Goal: Check status: Check status

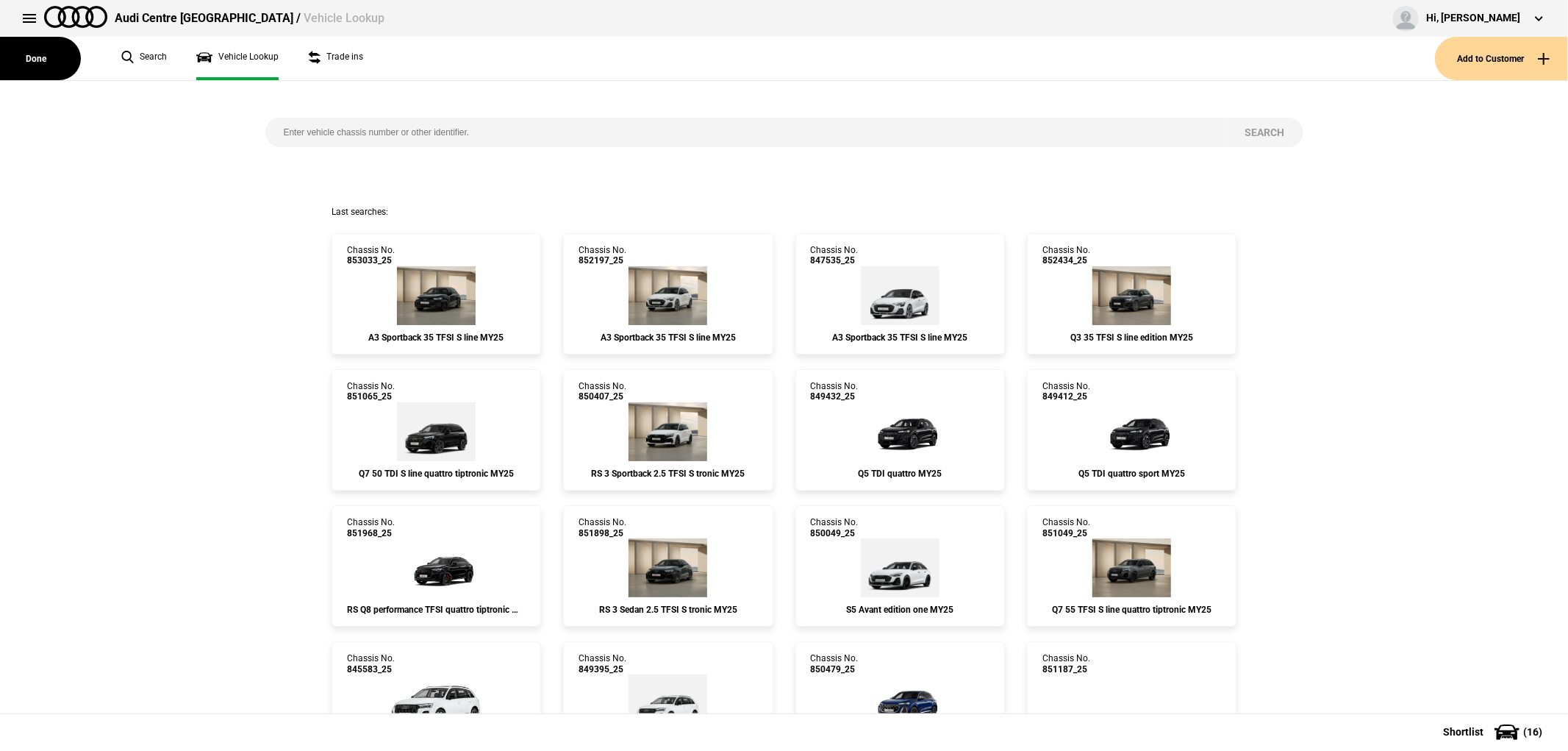
click at [597, 126] on input "search" at bounding box center [746, 132] width 962 height 29
paste input "850645"
type input "850645"
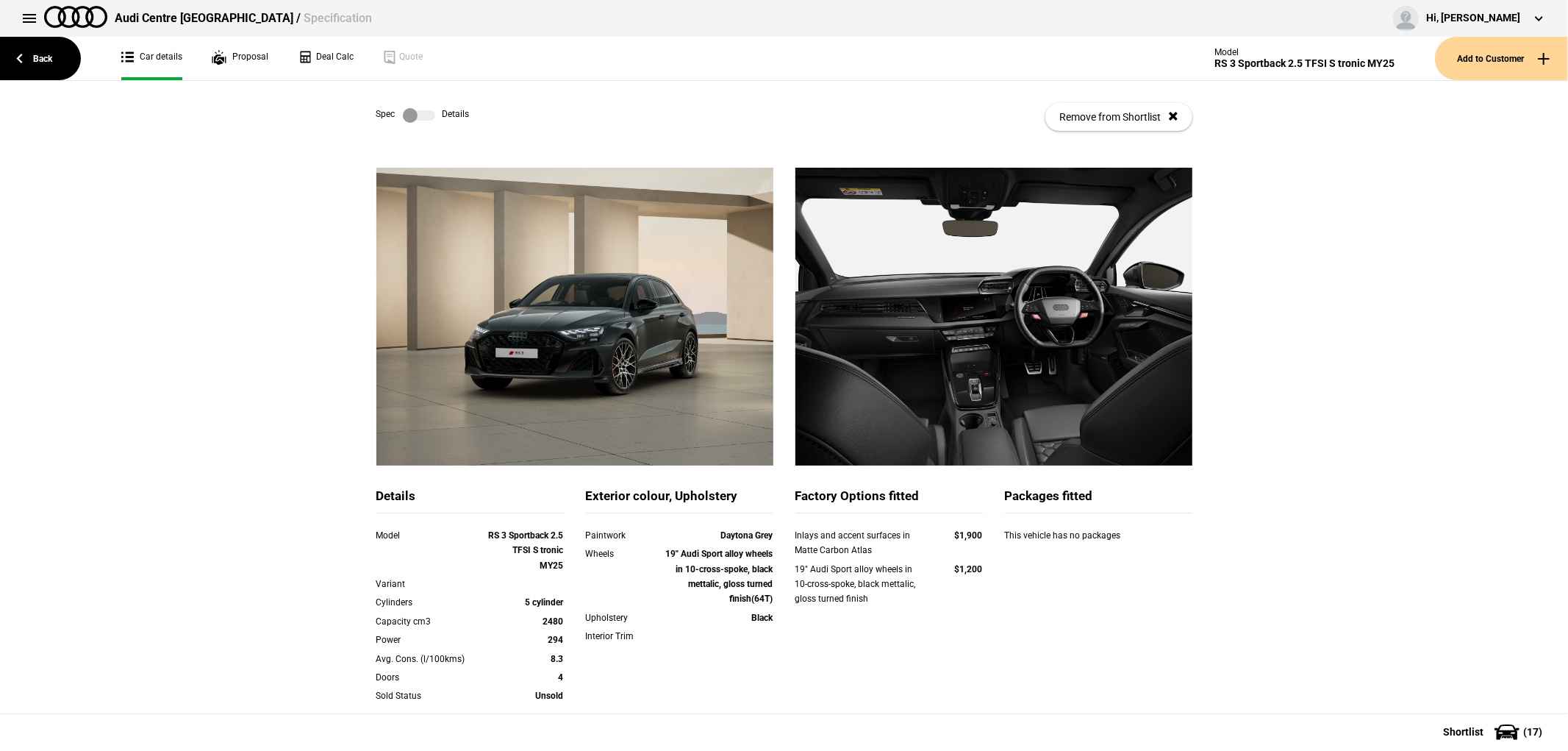
drag, startPoint x: 687, startPoint y: 315, endPoint x: 638, endPoint y: 522, distance: 212.7
